Goal: Transaction & Acquisition: Purchase product/service

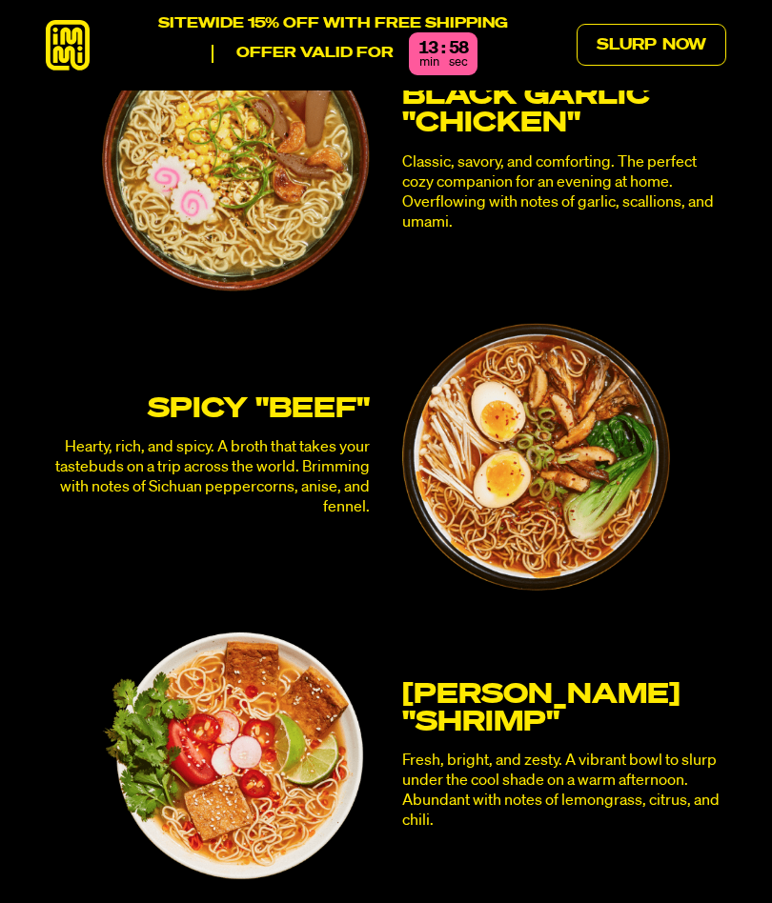
scroll to position [4556, 0]
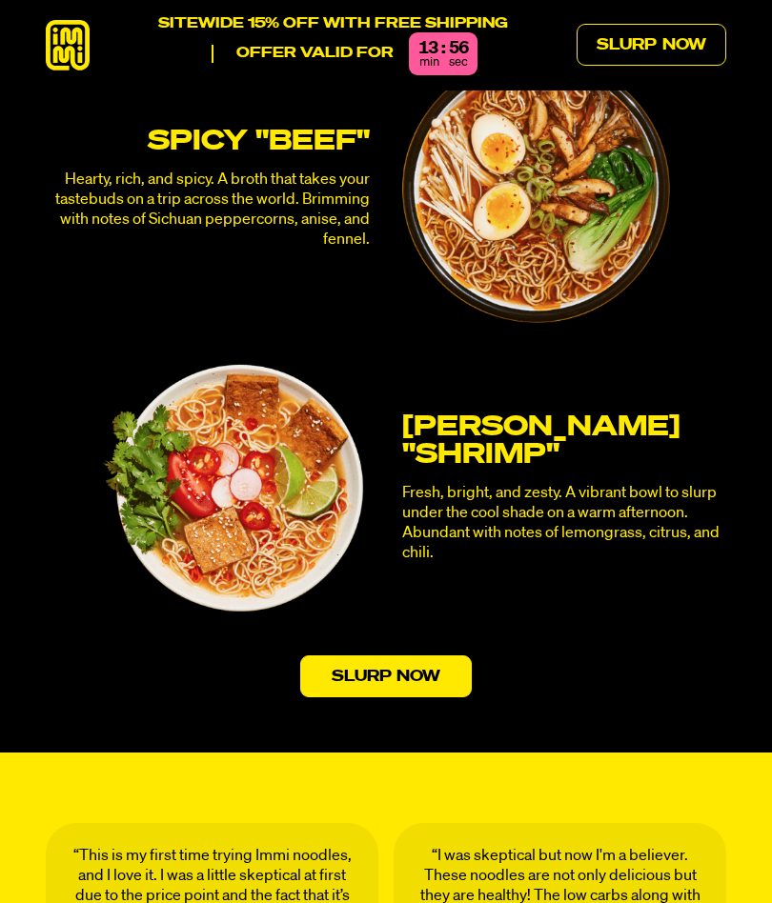
click at [407, 655] on link "Slurp Now" at bounding box center [386, 676] width 172 height 42
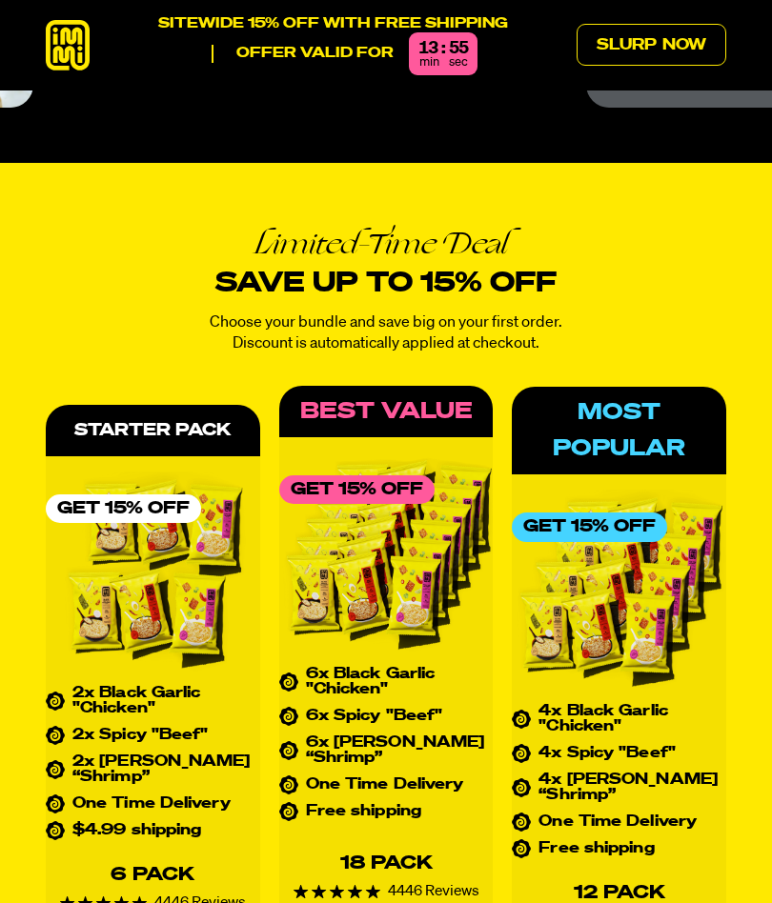
scroll to position [6939, 0]
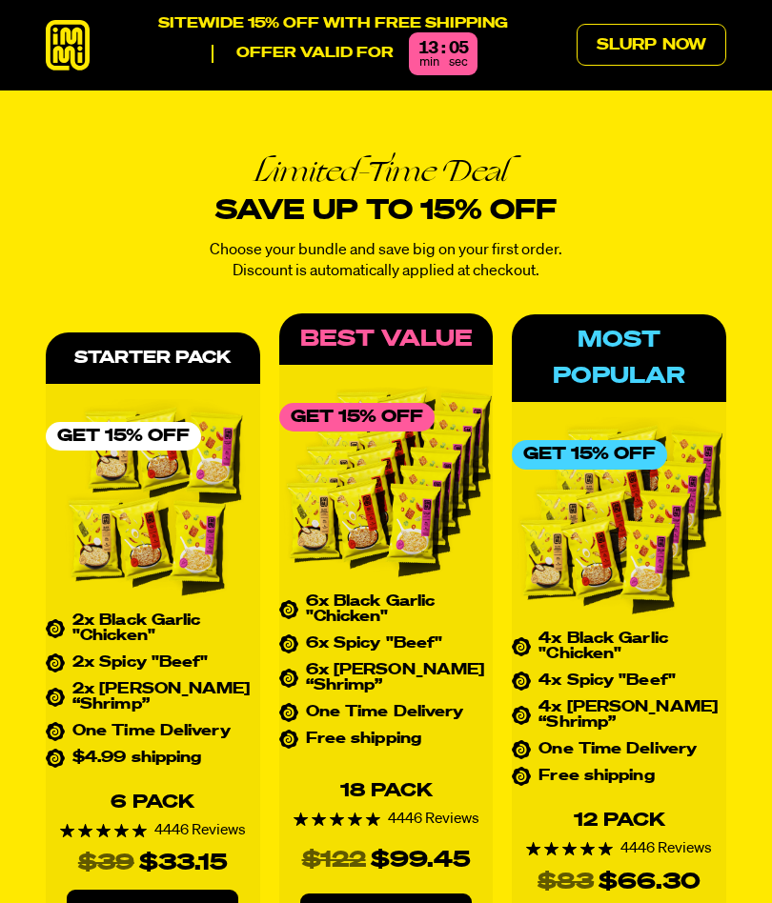
click at [166, 890] on link "Order Now" at bounding box center [152, 911] width 171 height 43
click at [187, 890] on link "Order Now" at bounding box center [152, 911] width 171 height 43
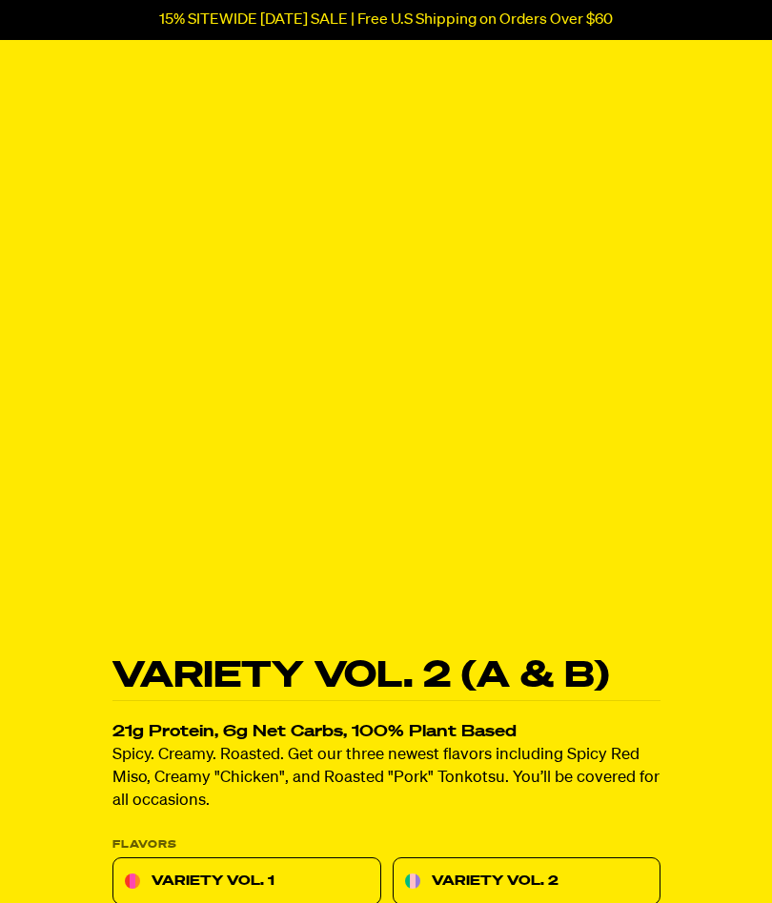
scroll to position [88, 0]
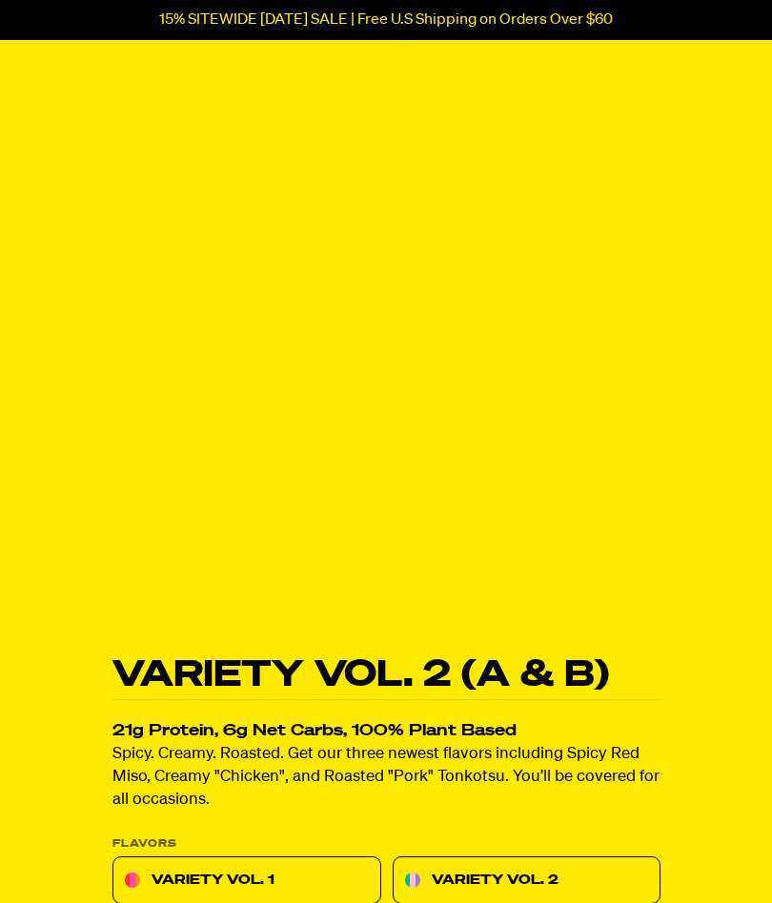
select select "subscription frequency"
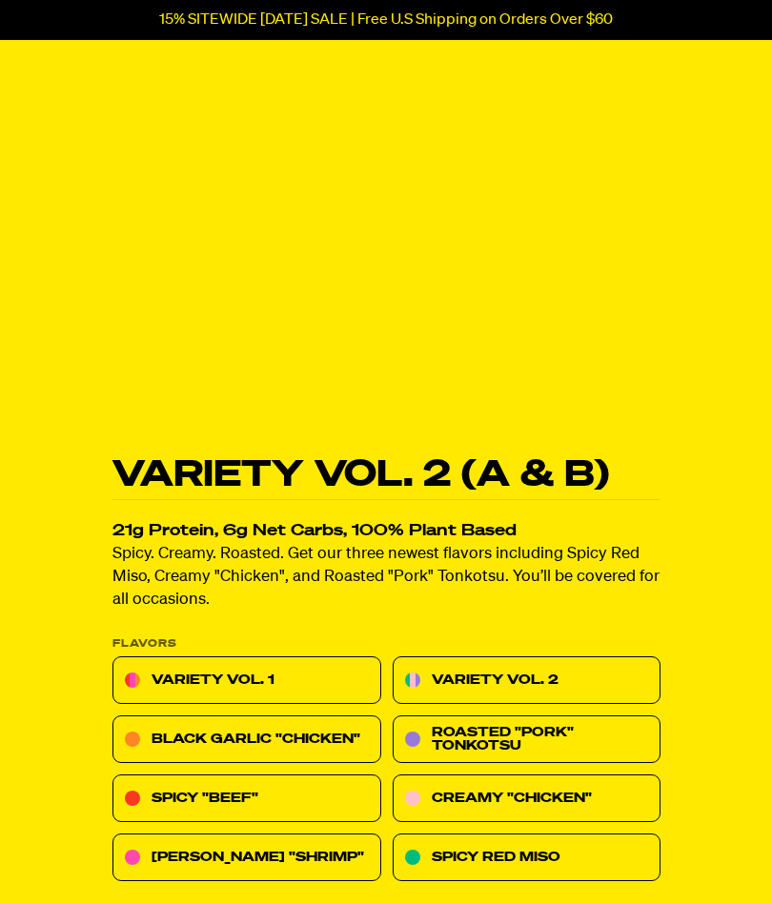
scroll to position [294, 0]
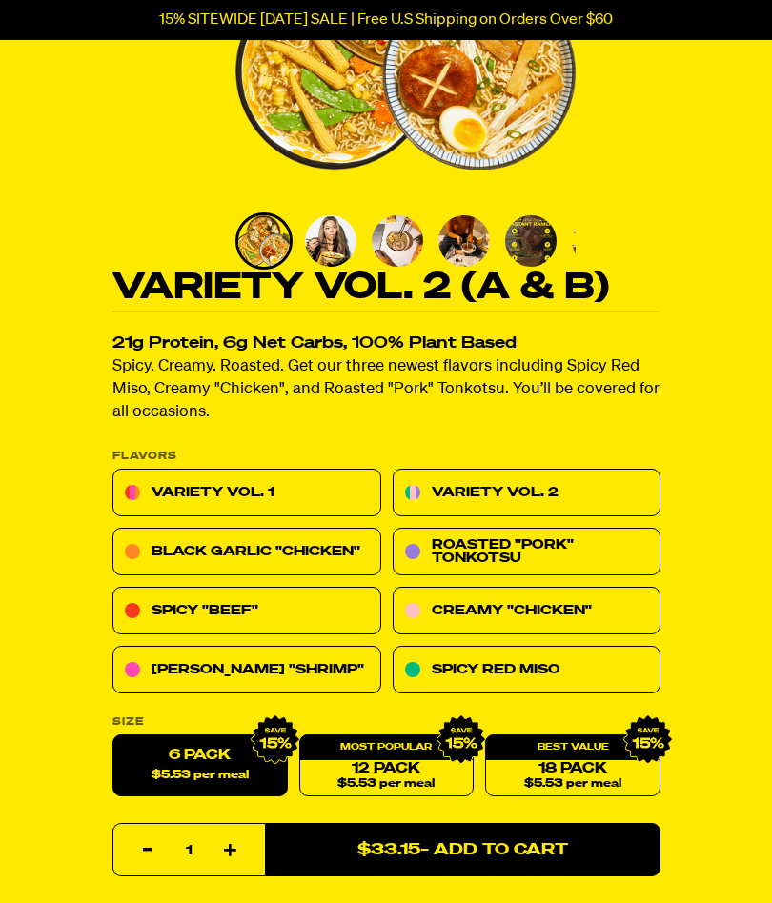
click at [491, 495] on link "Variety Vol. 2" at bounding box center [526, 493] width 269 height 48
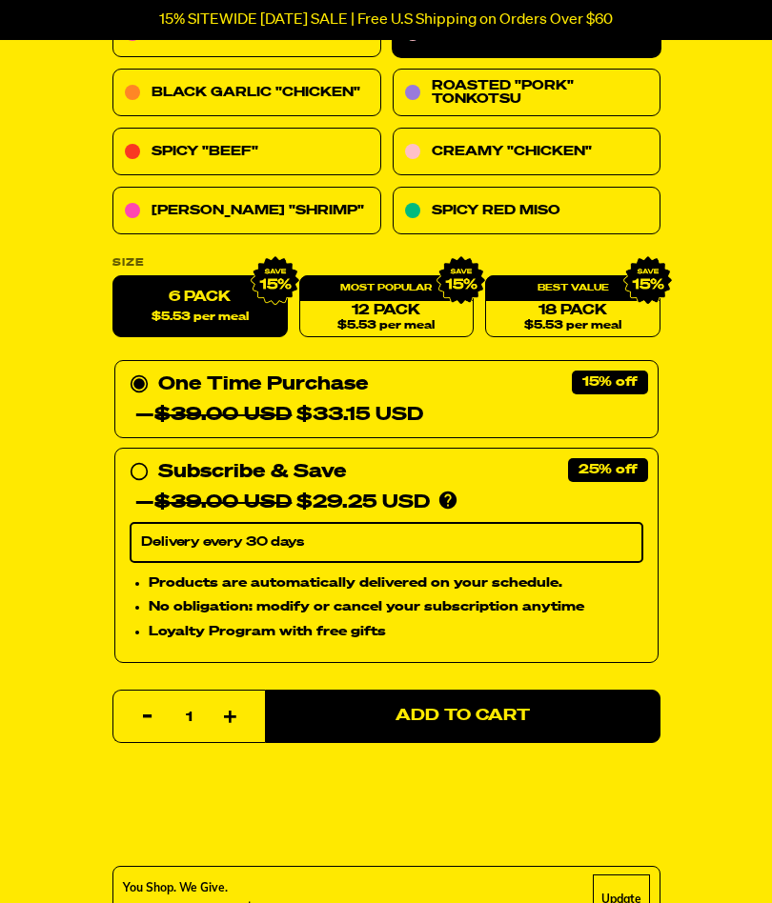
scroll to position [782, 0]
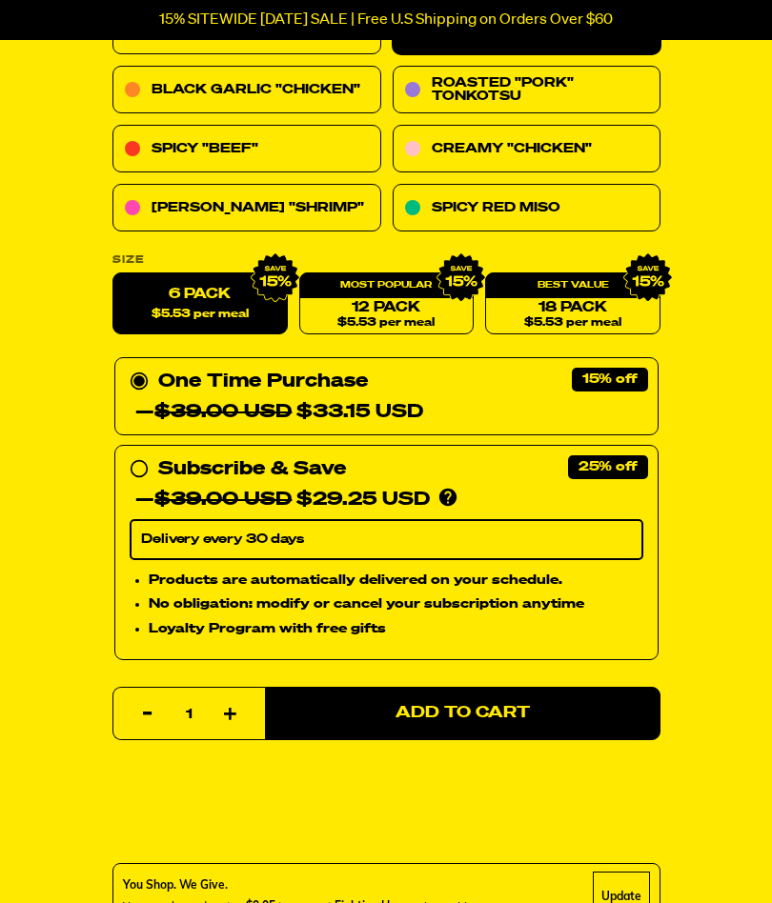
click at [451, 706] on span "Add to Cart" at bounding box center [462, 714] width 134 height 16
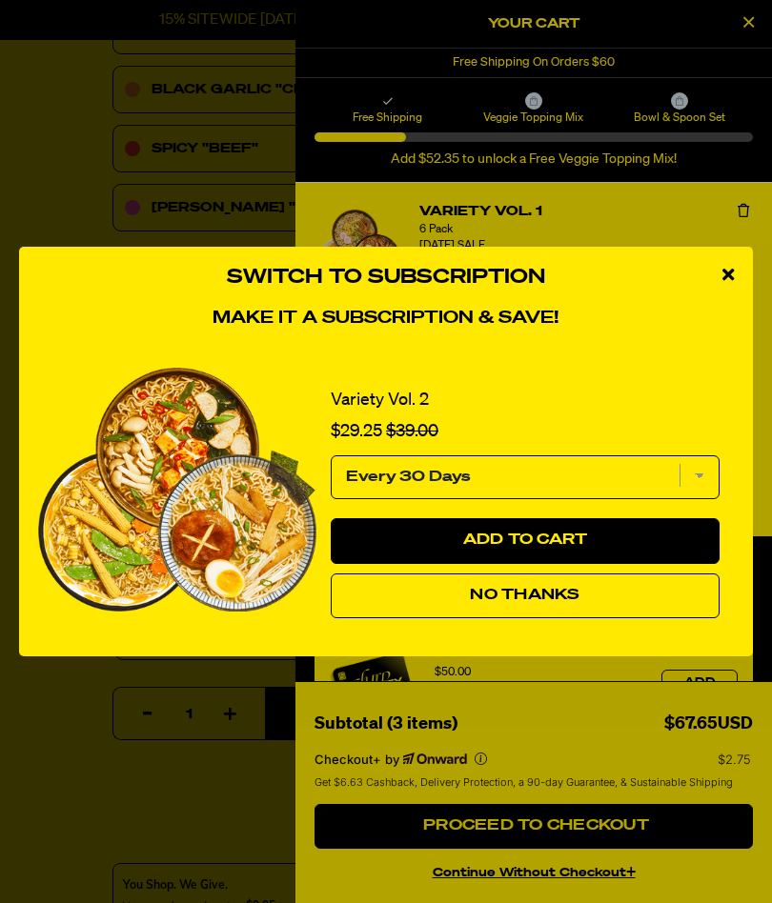
click at [537, 603] on span "No Thanks" at bounding box center [525, 595] width 110 height 15
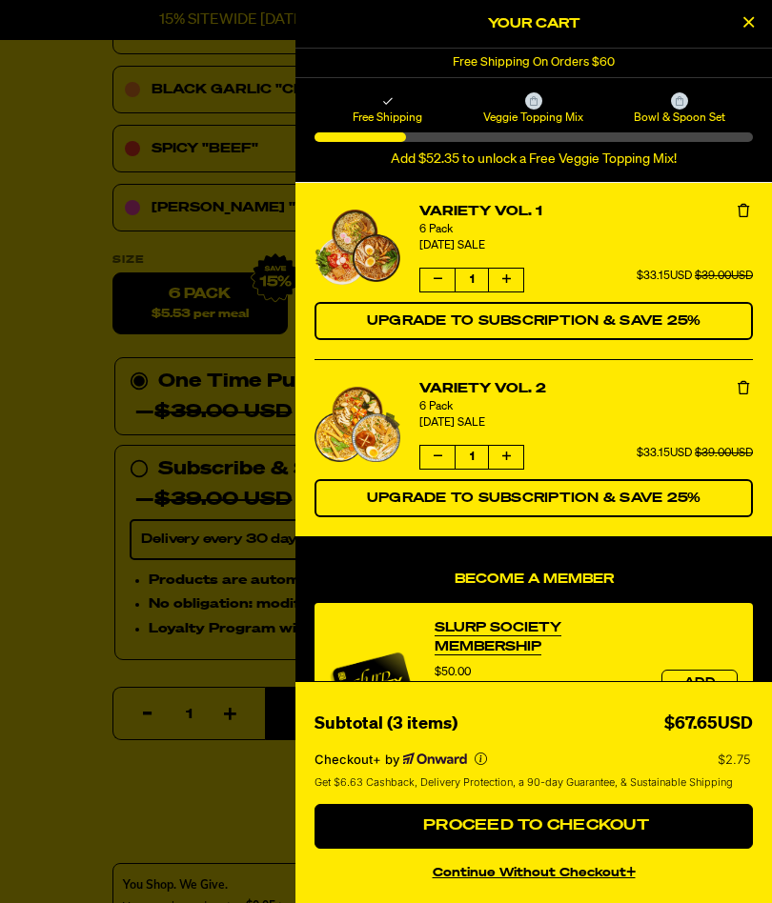
click at [444, 279] on button "Decrease quantity of Variety Vol. 1" at bounding box center [437, 280] width 34 height 23
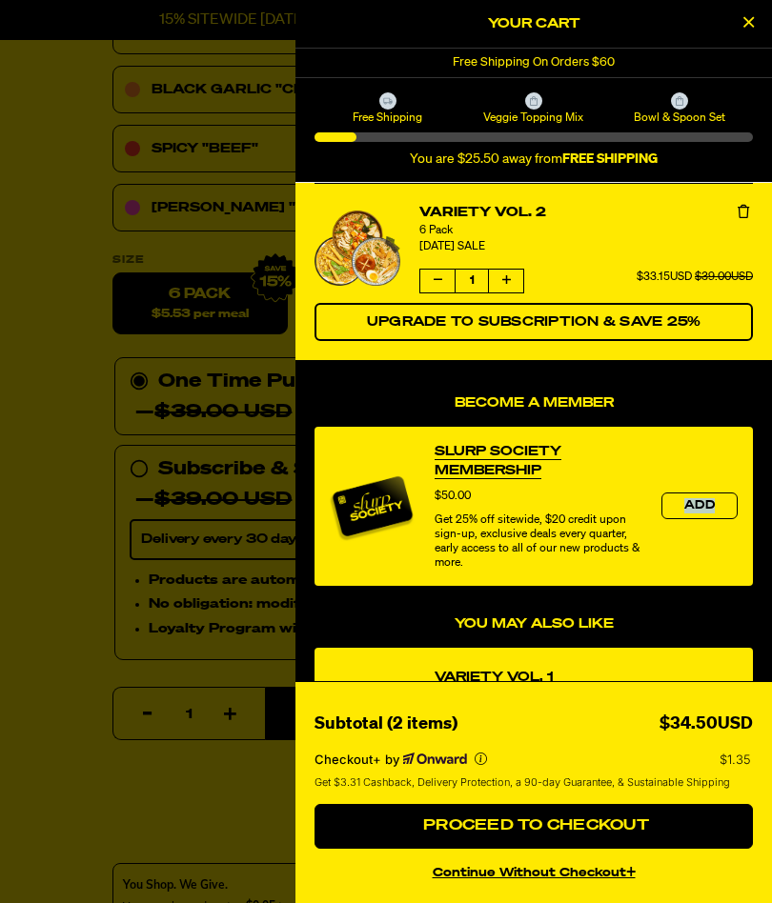
scroll to position [0, 0]
click at [623, 464] on link "Slurp Society Membership" at bounding box center [538, 461] width 208 height 38
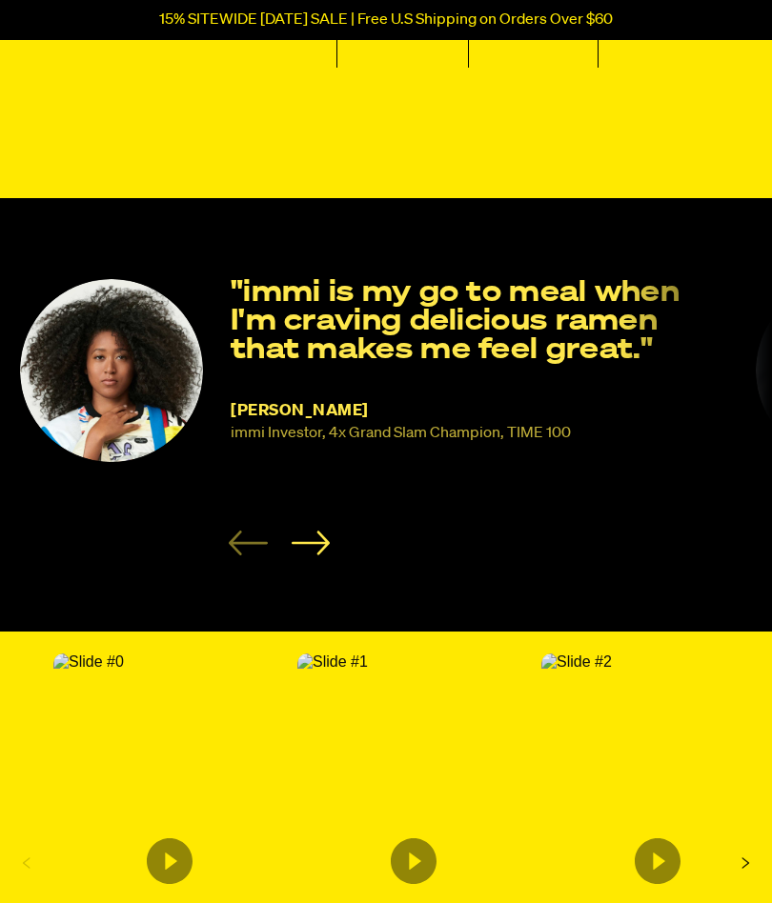
scroll to position [3277, 0]
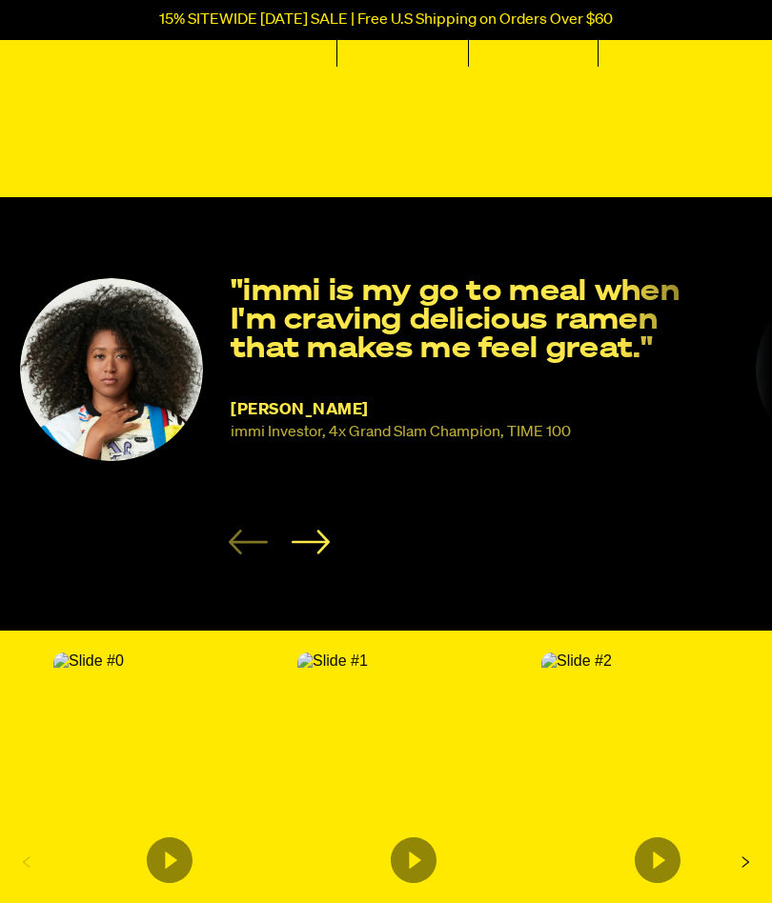
click at [318, 532] on icon "Next slide" at bounding box center [310, 542] width 39 height 25
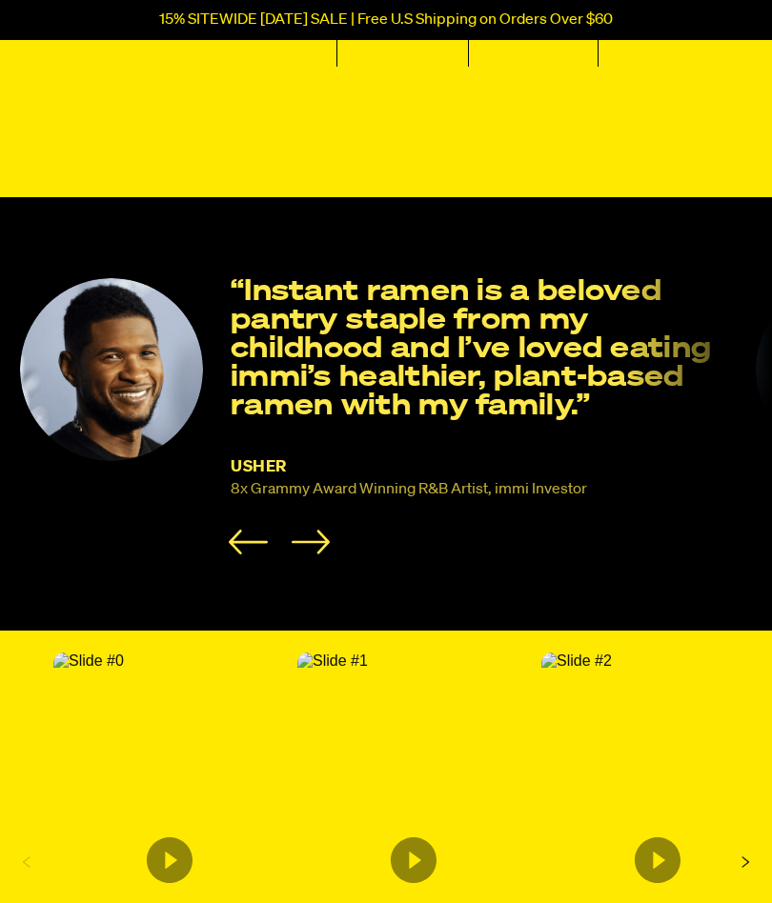
click at [295, 530] on icon "Next slide" at bounding box center [310, 542] width 39 height 25
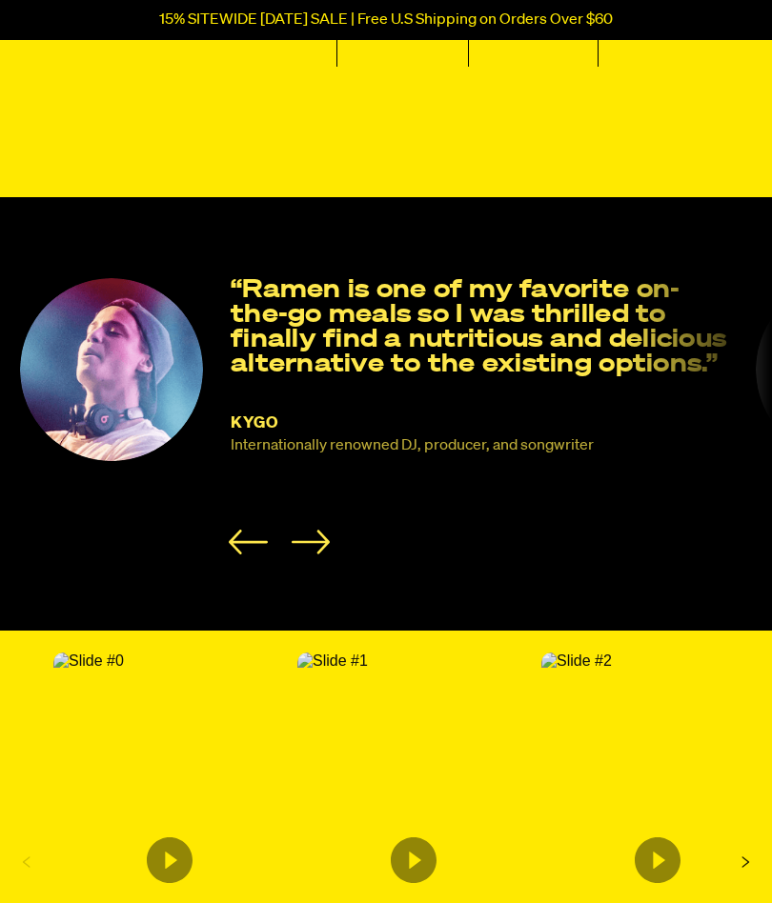
click at [308, 530] on icon "Next slide" at bounding box center [310, 542] width 39 height 25
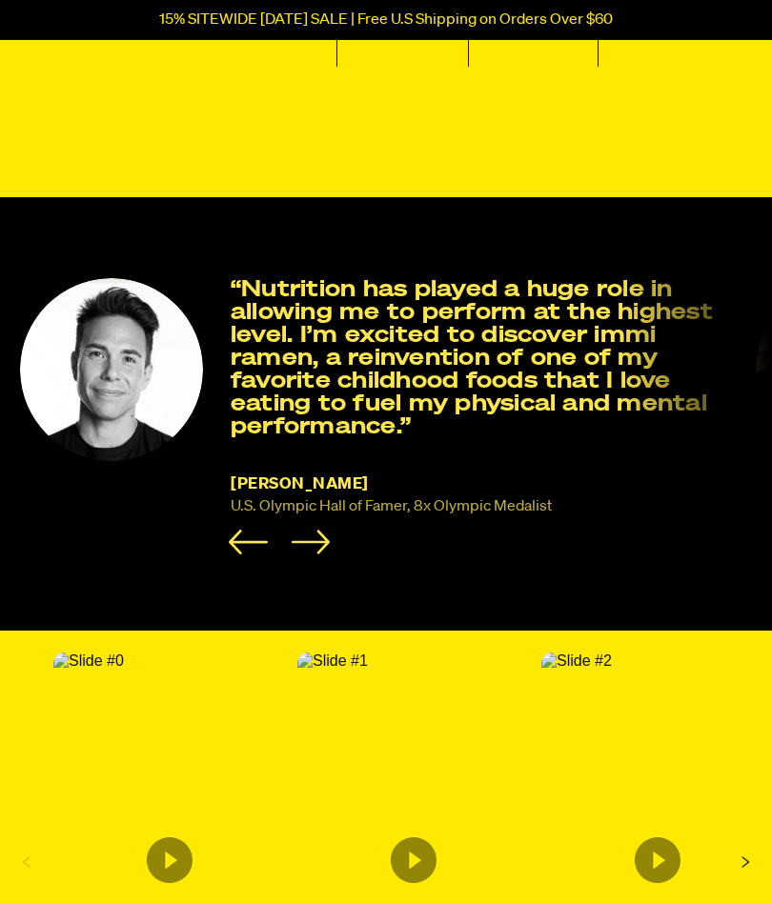
click at [312, 511] on li "Apolo Ohno U.S. Olympic Hall of Famer, 8x Olympic Medalist “Nutrition has playe…" at bounding box center [375, 416] width 713 height 276
click at [312, 536] on icon "Next slide" at bounding box center [310, 542] width 39 height 25
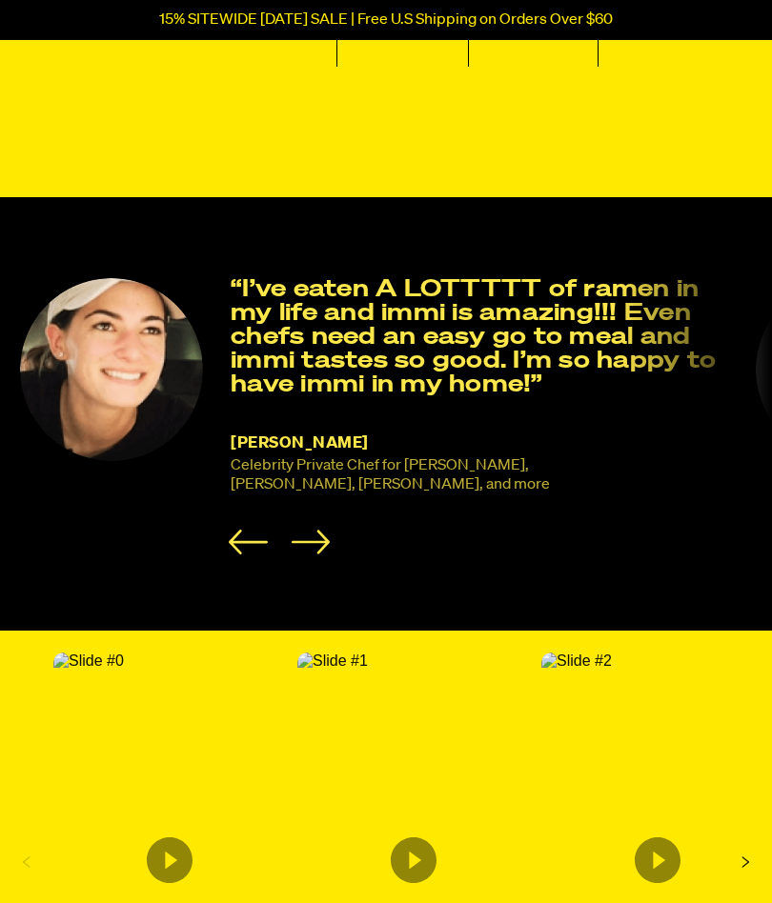
click at [306, 537] on icon "Next slide" at bounding box center [310, 542] width 39 height 25
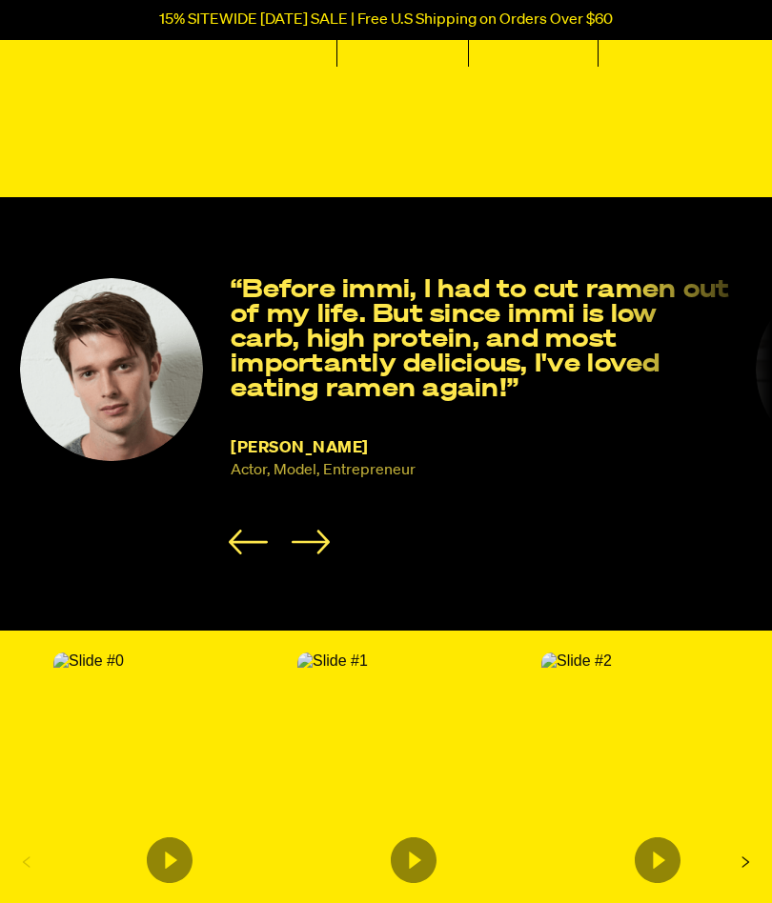
click at [312, 530] on icon "Next slide" at bounding box center [310, 542] width 39 height 25
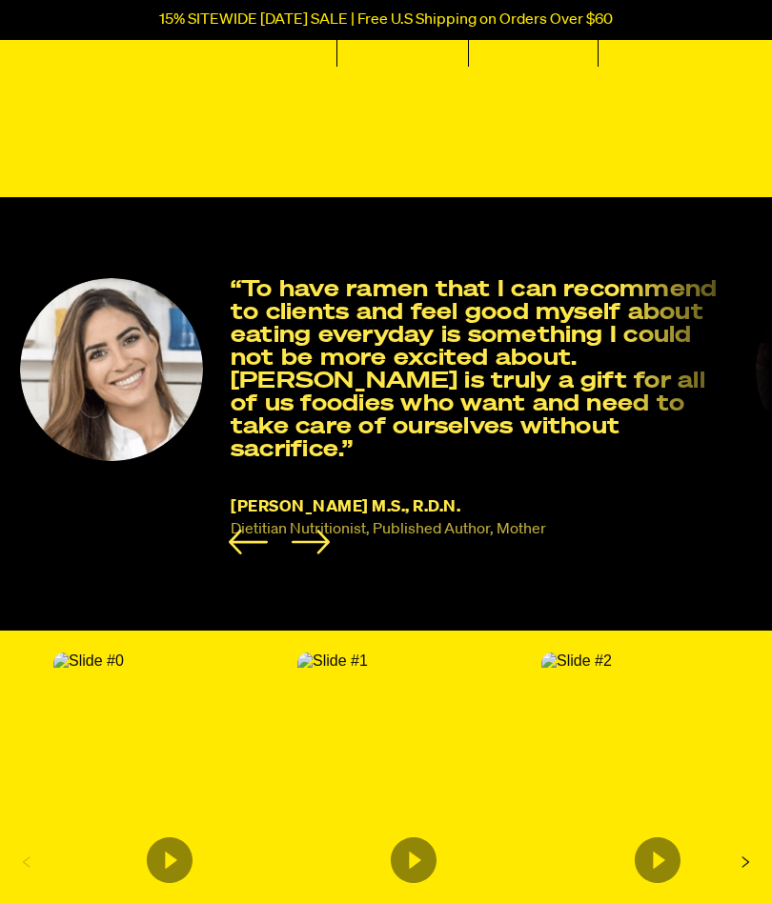
click at [315, 530] on icon "Next slide" at bounding box center [310, 542] width 39 height 25
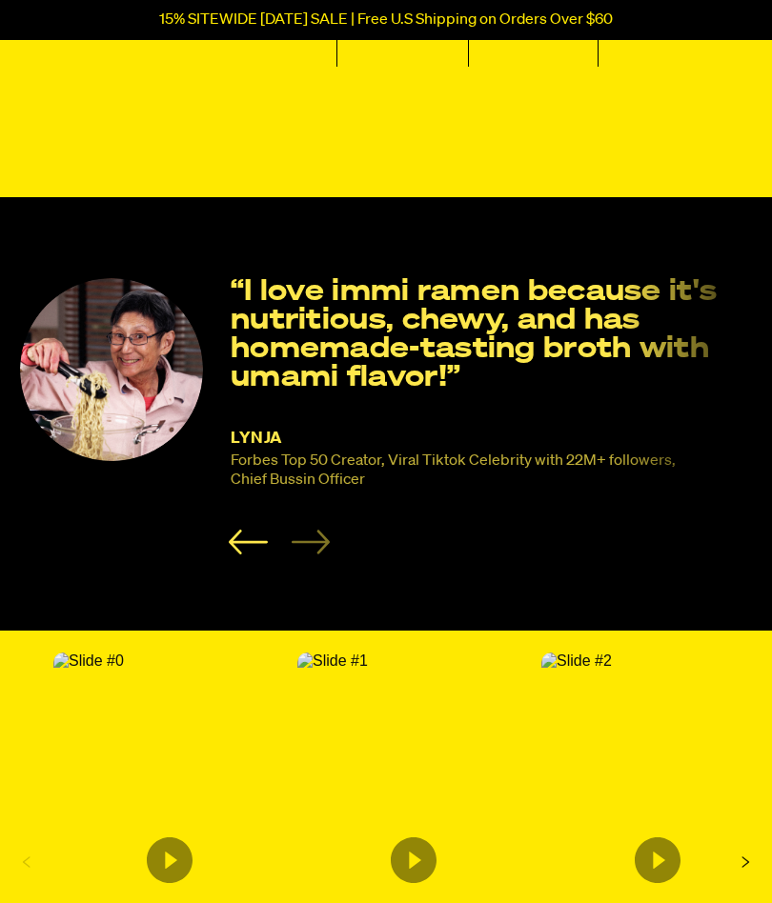
click at [302, 514] on li "Lynja Forbes Top 50 Creator, Viral Tiktok Celebrity with 22M+ followers, Chief …" at bounding box center [375, 416] width 713 height 276
click at [301, 514] on li "Lynja Forbes Top 50 Creator, Viral Tiktok Celebrity with 22M+ followers, Chief …" at bounding box center [375, 416] width 713 height 276
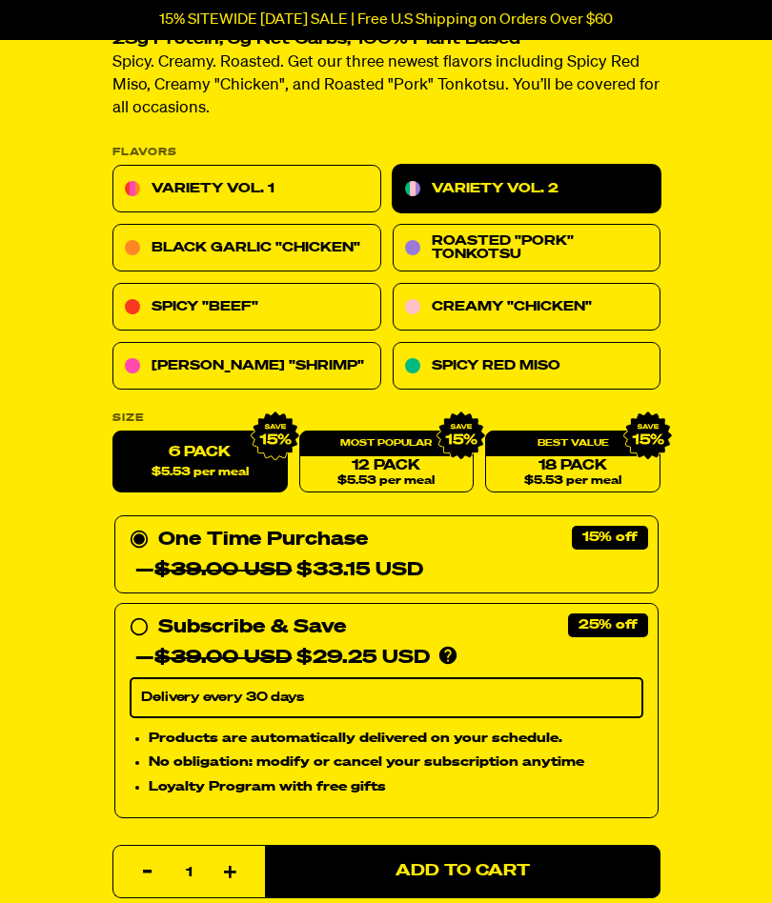
scroll to position [627, 0]
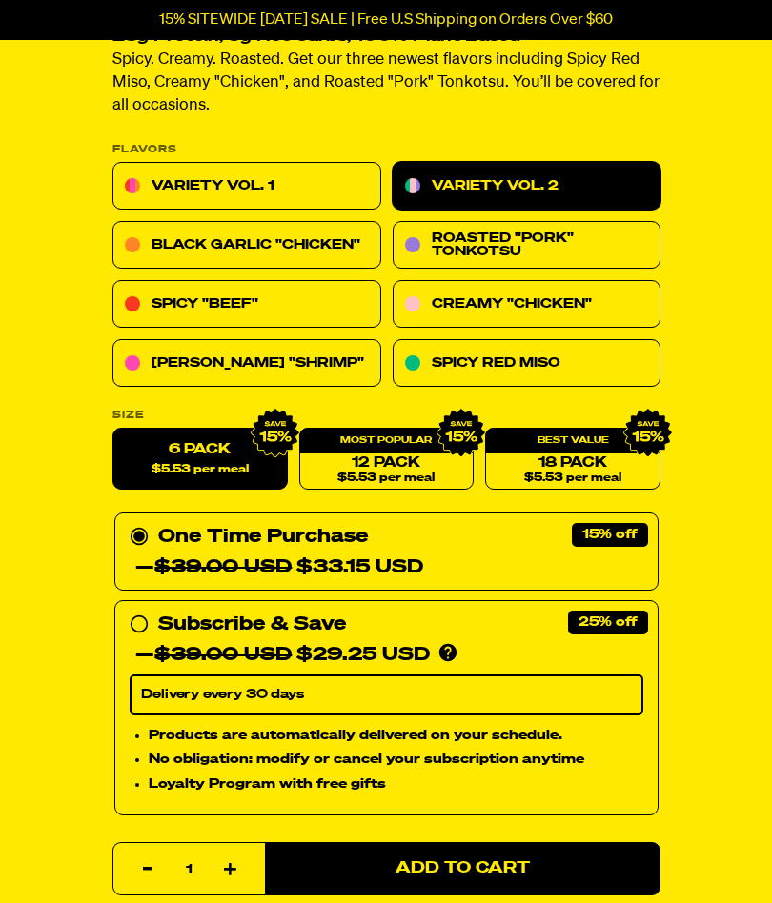
click at [602, 532] on div "One Time Purchase — $39.00 USD $33.15 USD" at bounding box center [386, 553] width 544 height 78
click at [460, 870] on span "Add to Cart" at bounding box center [462, 869] width 134 height 16
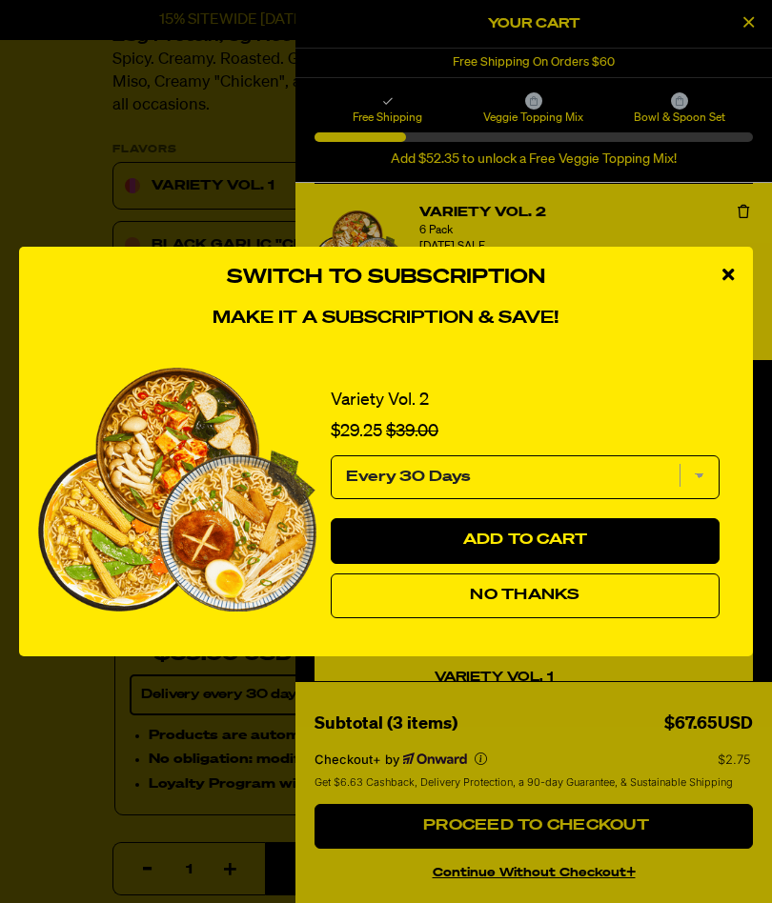
click at [533, 603] on span "No Thanks" at bounding box center [525, 595] width 110 height 15
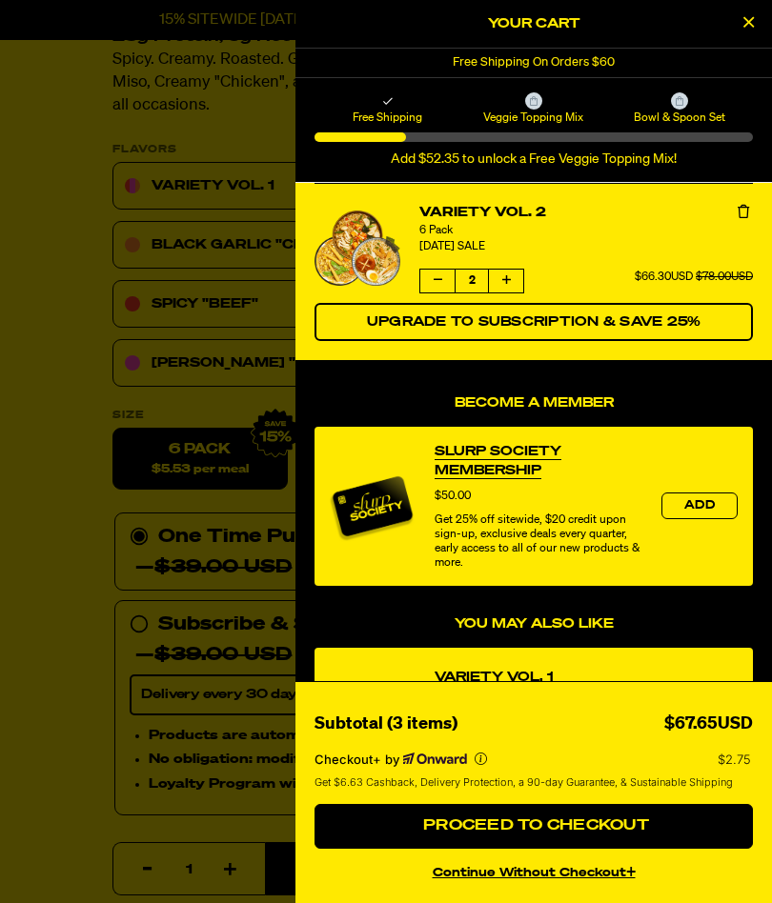
click at [437, 282] on icon "Decrease quantity of Variety Vol. 2" at bounding box center [437, 279] width 9 height 11
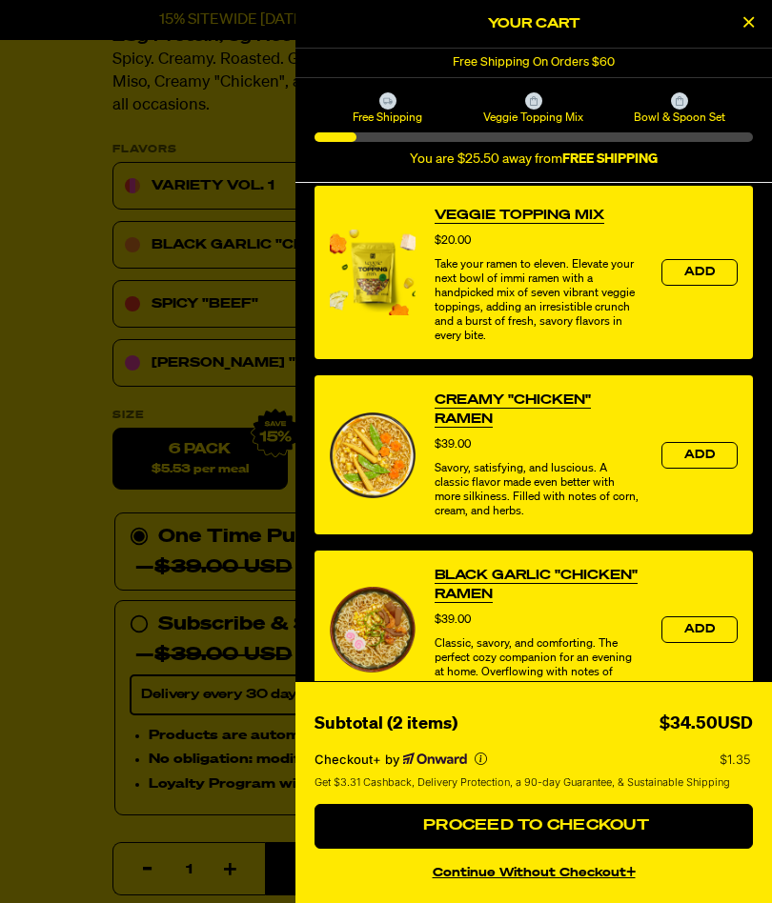
scroll to position [635, 0]
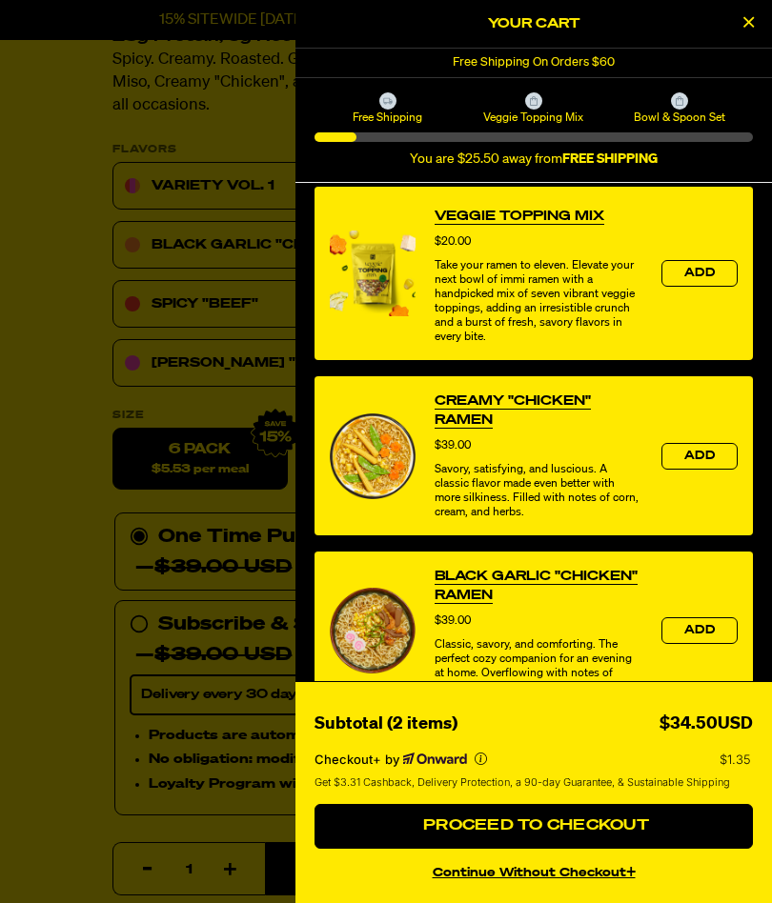
click at [541, 834] on span "Proceed to Checkout" at bounding box center [533, 825] width 231 height 15
